Goal: Task Accomplishment & Management: Use online tool/utility

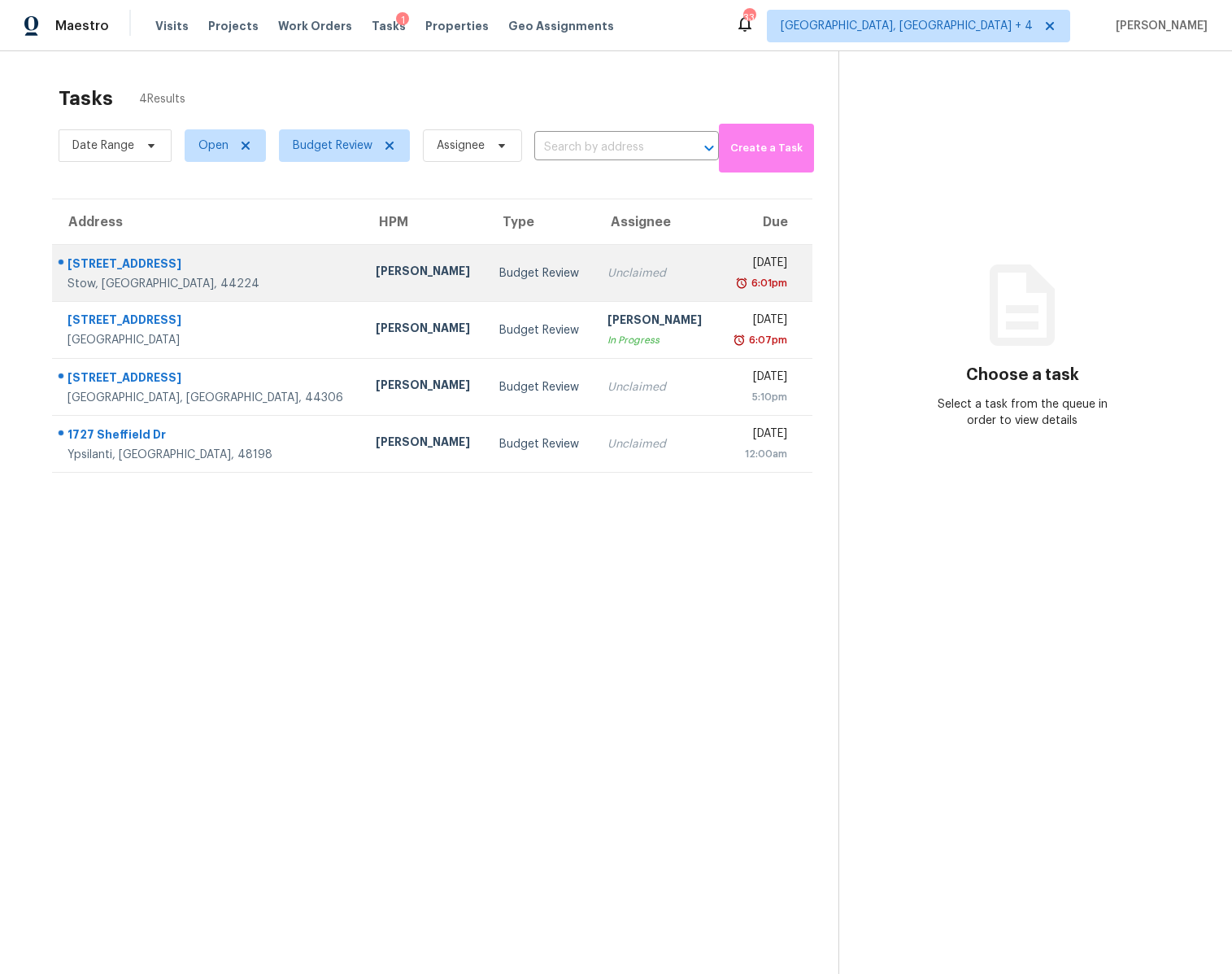
click at [621, 284] on td "Unclaimed" at bounding box center [656, 273] width 123 height 57
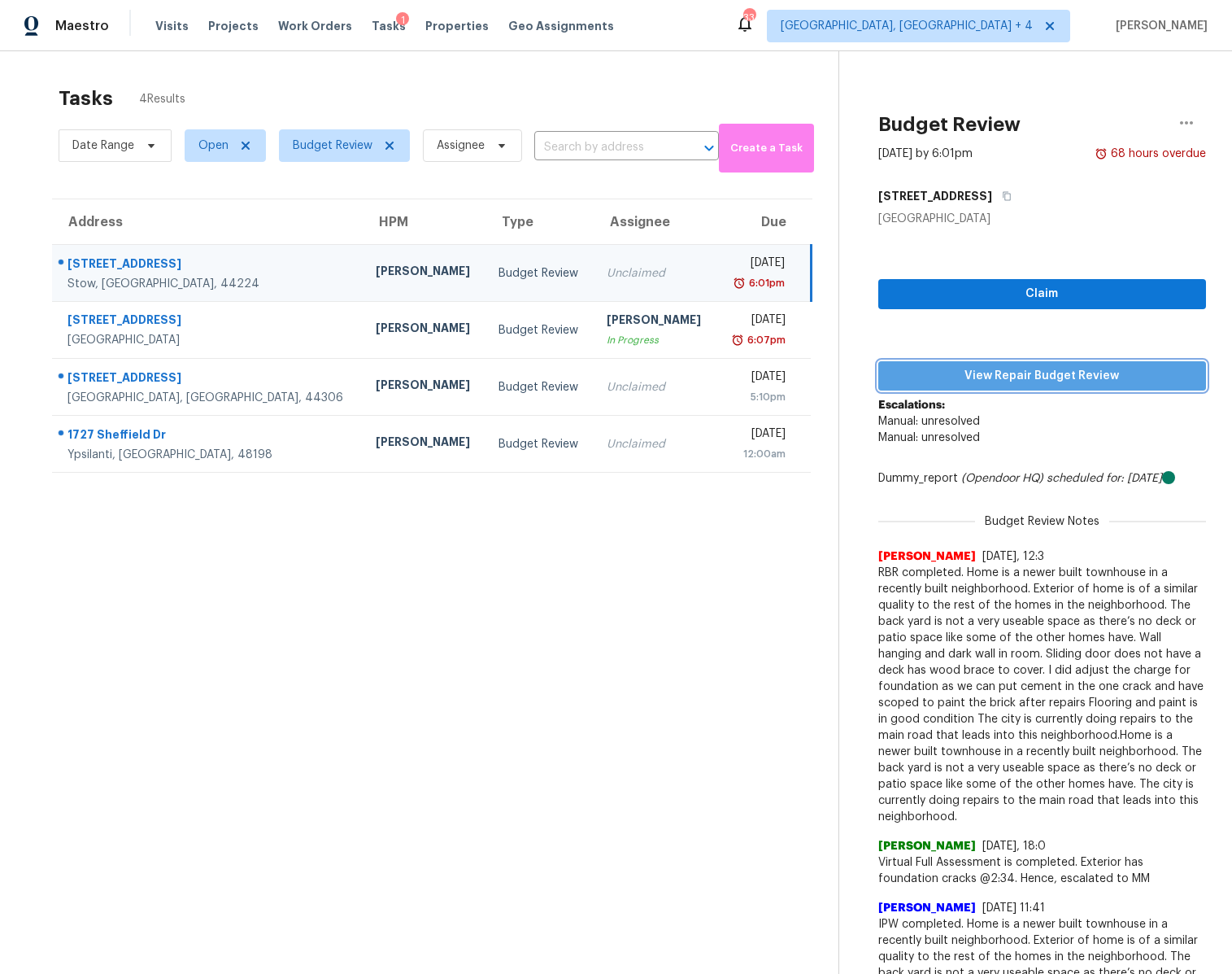
click at [980, 371] on span "View Repair Budget Review" at bounding box center [1042, 375] width 302 height 20
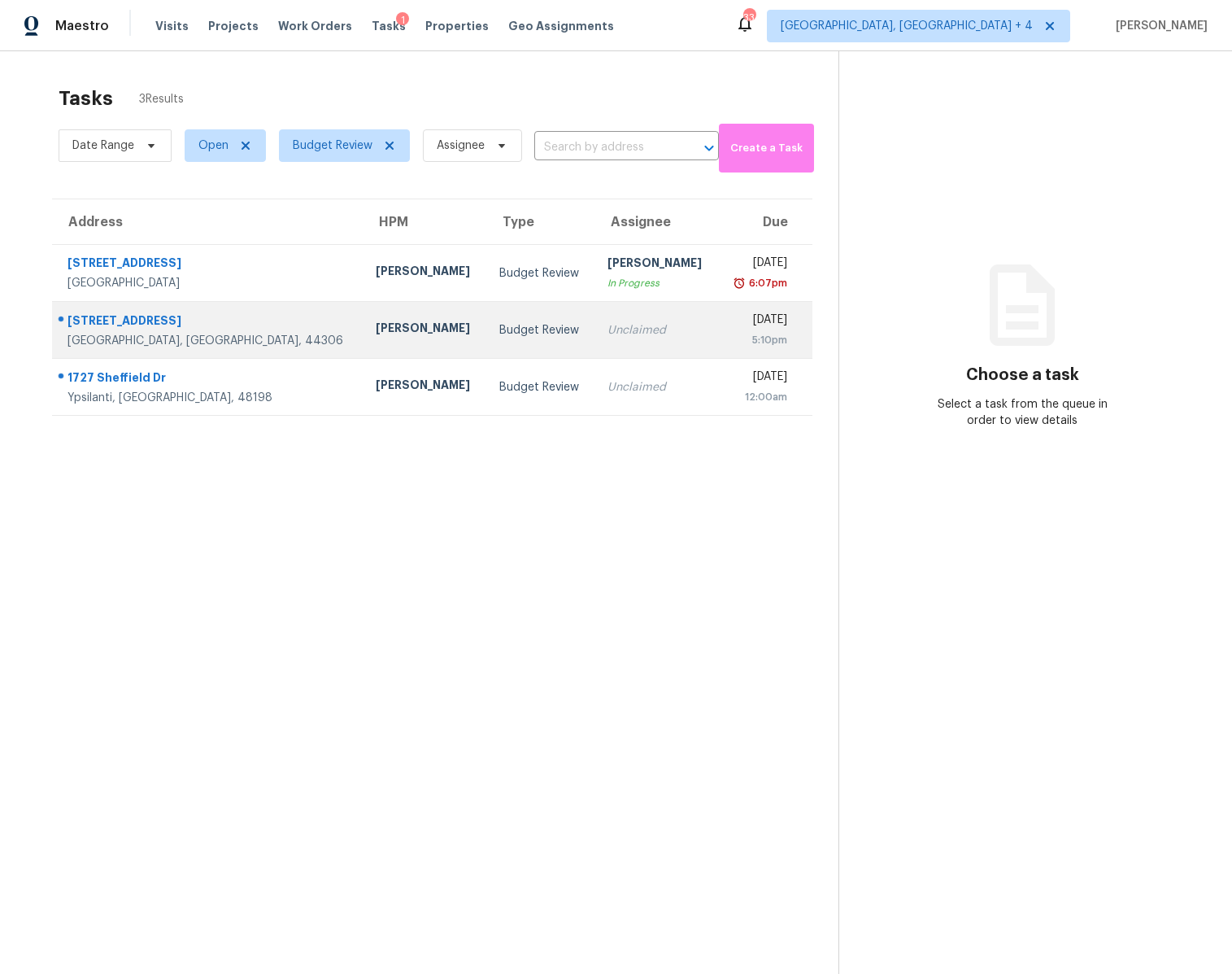
click at [594, 337] on td "Unclaimed" at bounding box center [656, 329] width 123 height 57
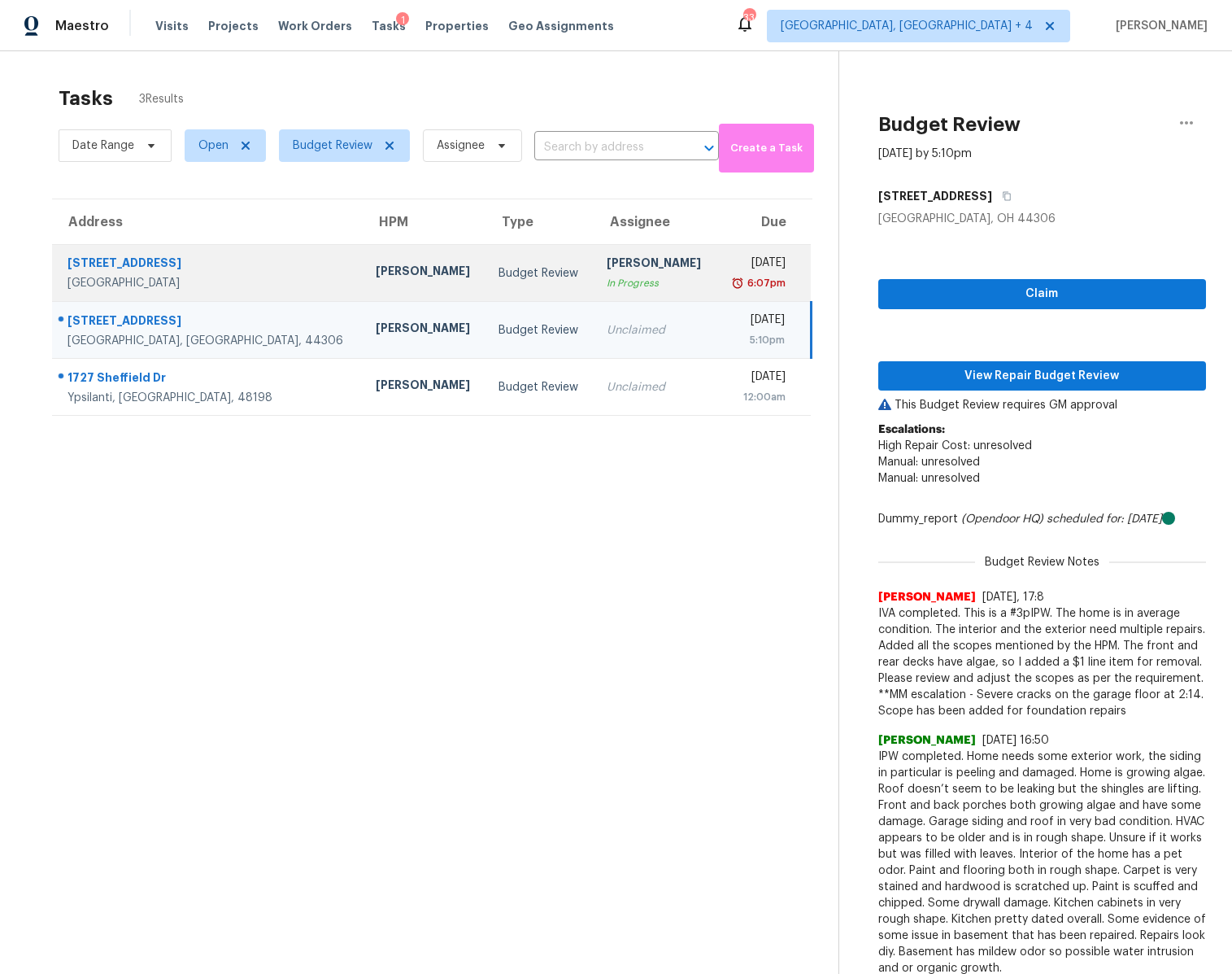
click at [607, 275] on div "In Progress" at bounding box center [655, 283] width 97 height 16
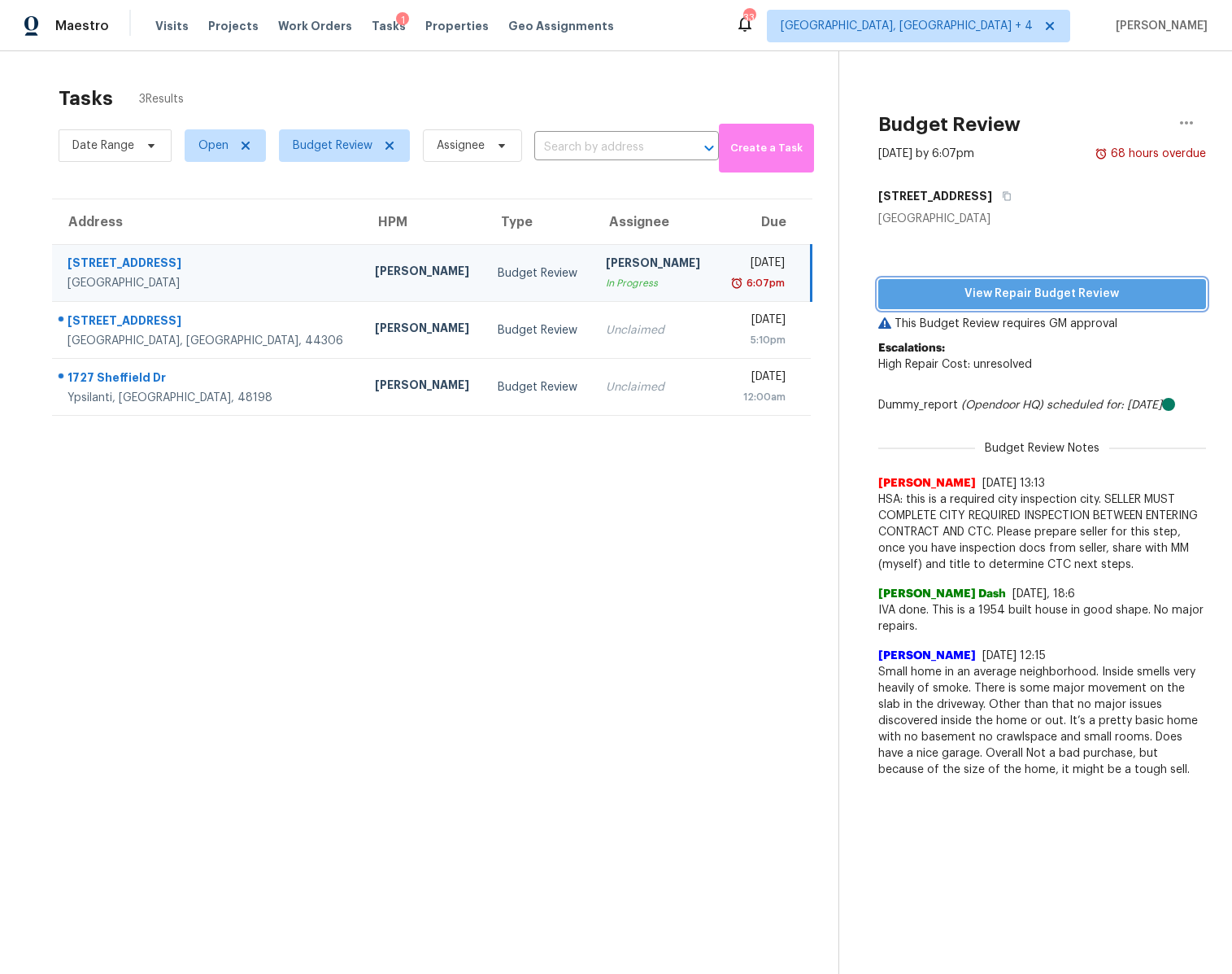
click at [979, 306] on button "View Repair Budget Review" at bounding box center [1042, 293] width 327 height 30
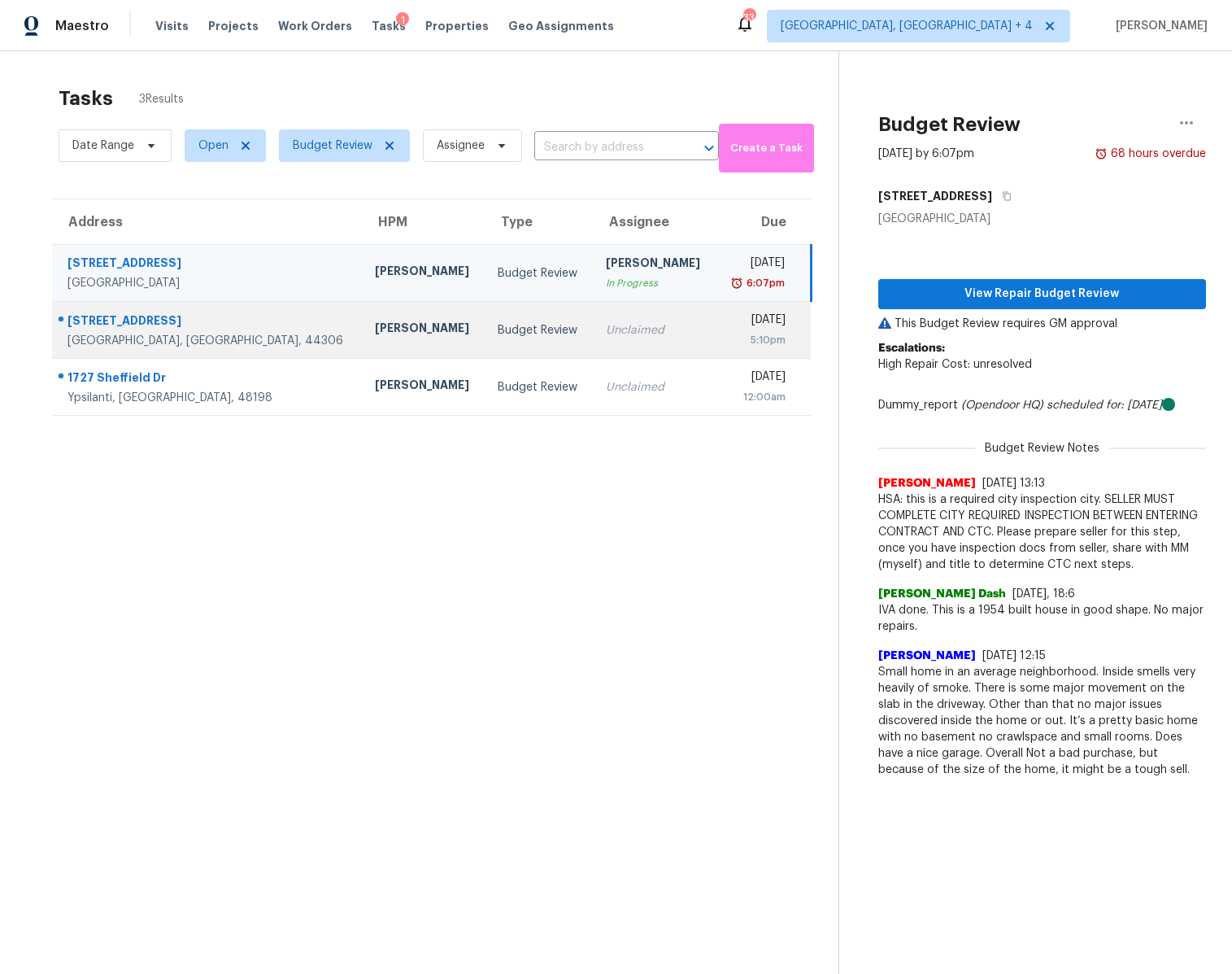
click at [593, 349] on td "Unclaimed" at bounding box center [654, 329] width 123 height 57
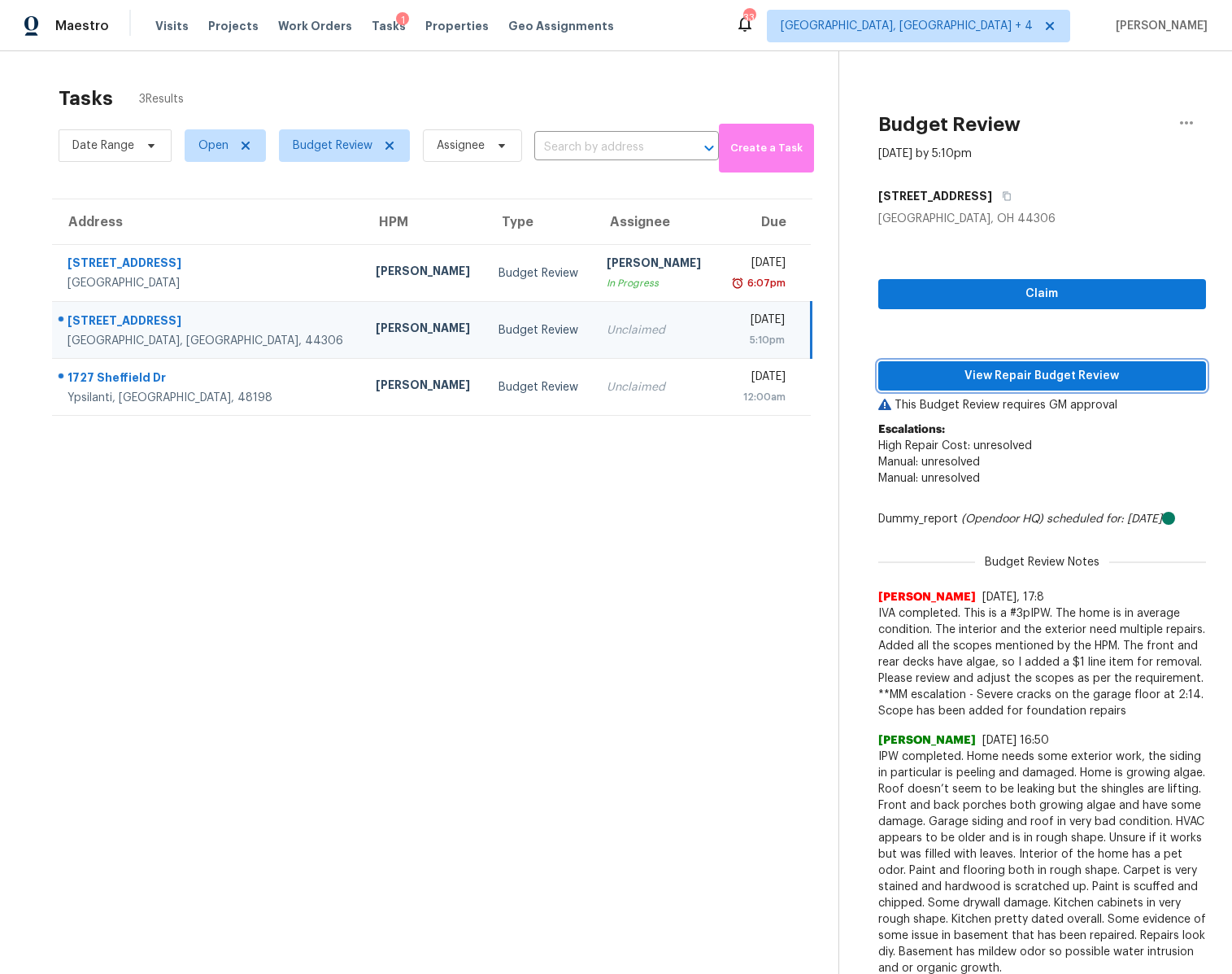
click at [910, 368] on span "View Repair Budget Review" at bounding box center [1042, 375] width 302 height 20
